Goal: Information Seeking & Learning: Get advice/opinions

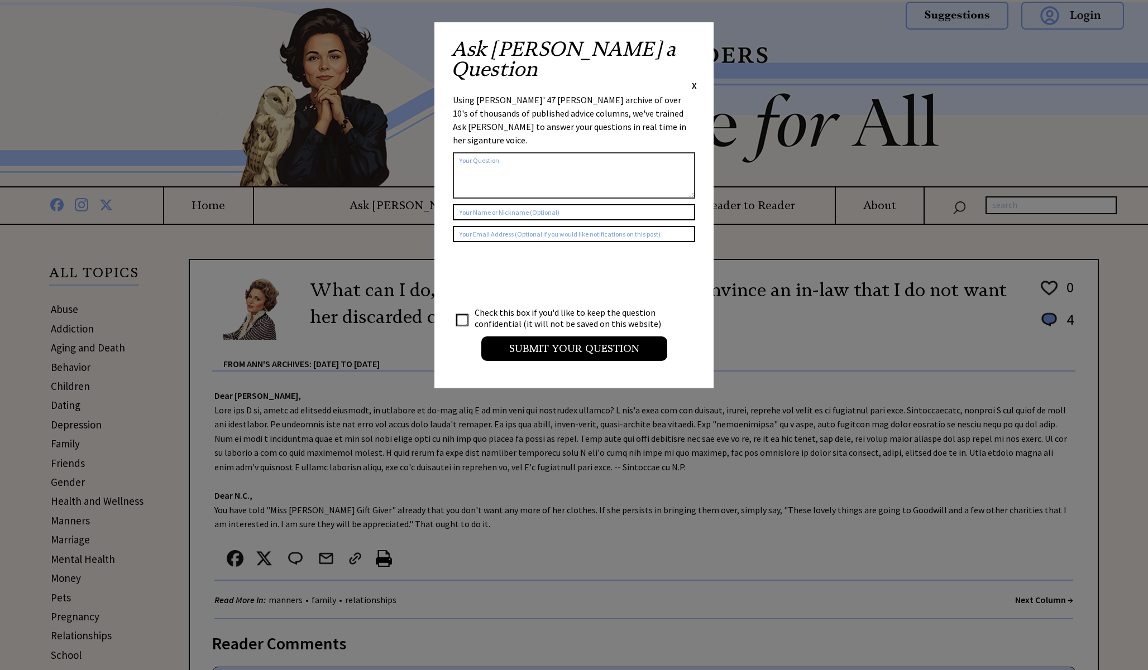
click at [695, 80] on span "X" at bounding box center [694, 85] width 5 height 11
